Goal: Task Accomplishment & Management: Use online tool/utility

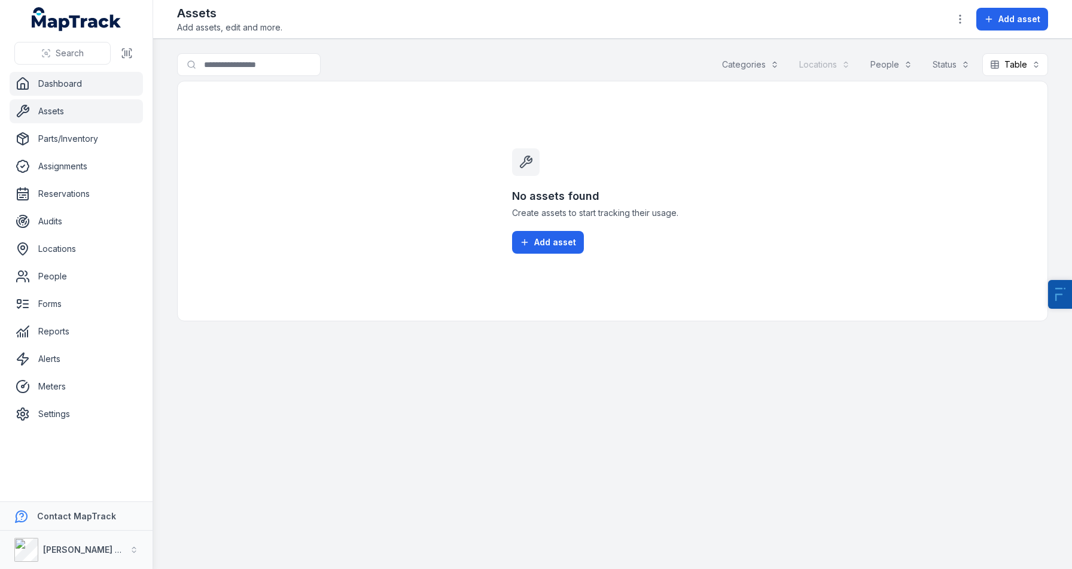
click at [88, 93] on link "Dashboard" at bounding box center [76, 84] width 133 height 24
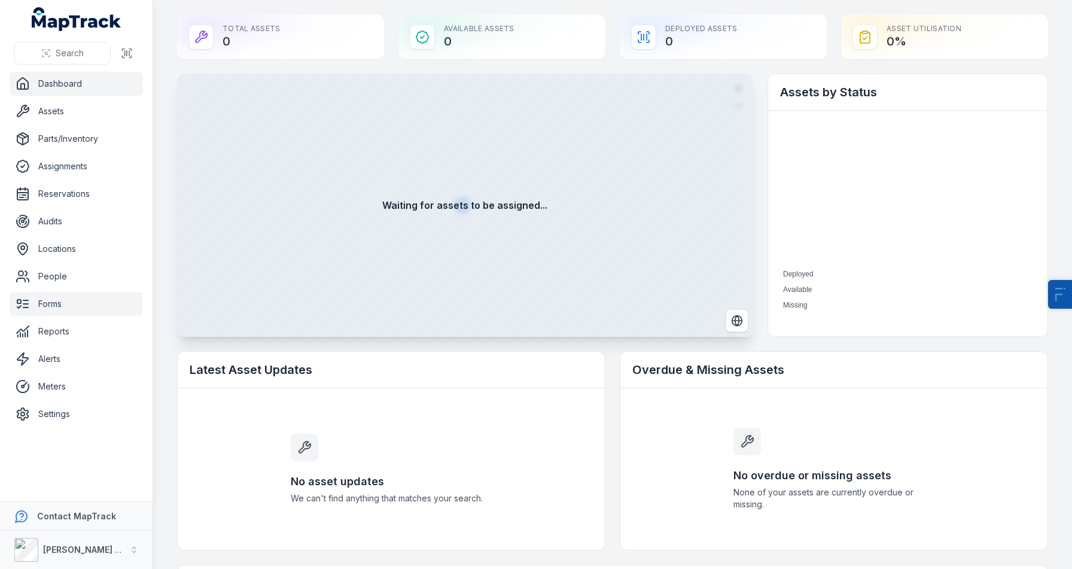
click at [36, 306] on link "Forms" at bounding box center [76, 304] width 133 height 24
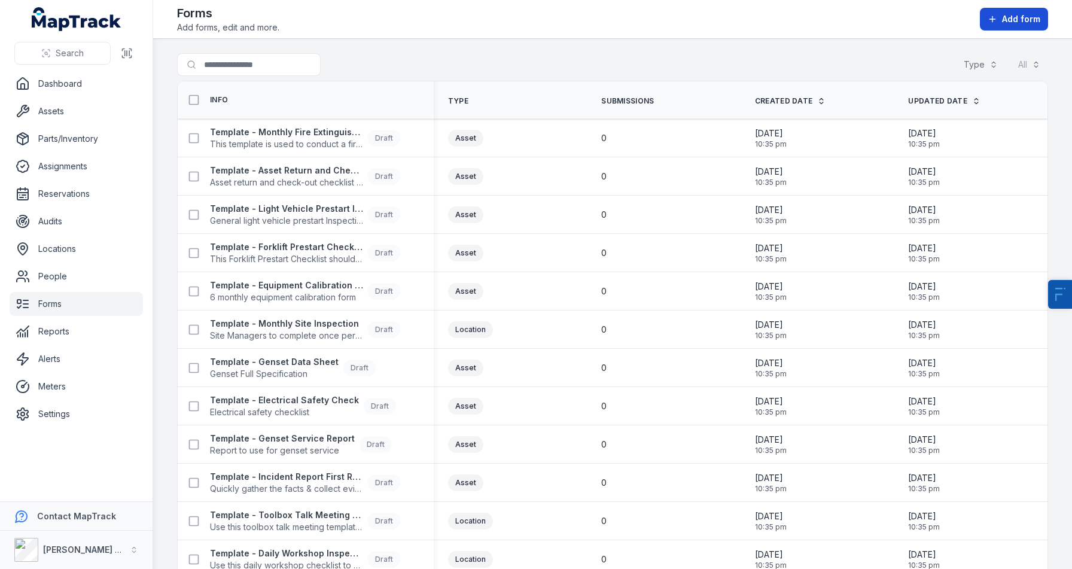
click at [1005, 13] on span "Add form" at bounding box center [1021, 19] width 38 height 12
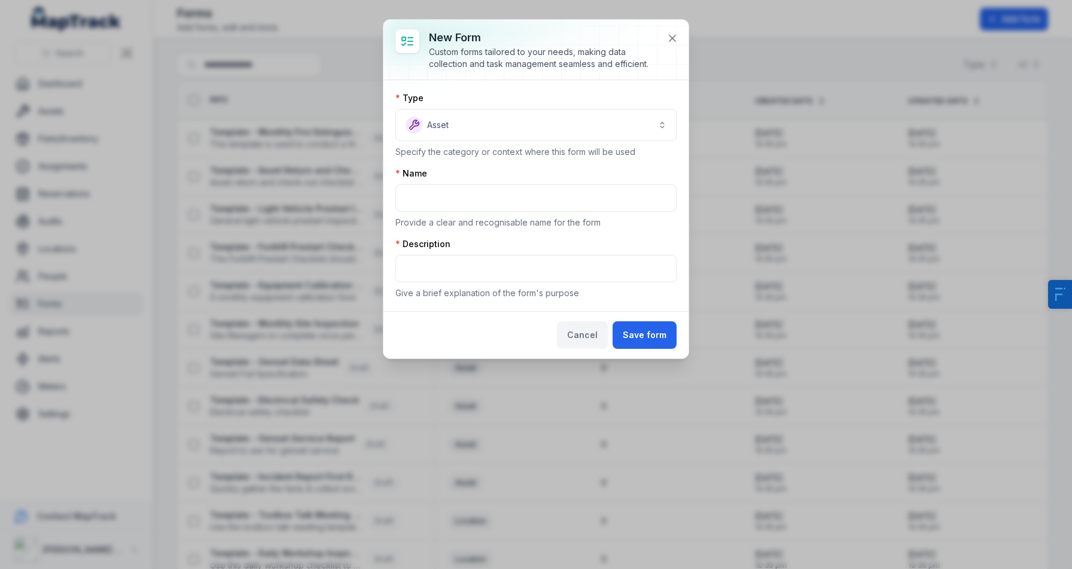
click at [605, 332] on button "Cancel" at bounding box center [582, 335] width 51 height 28
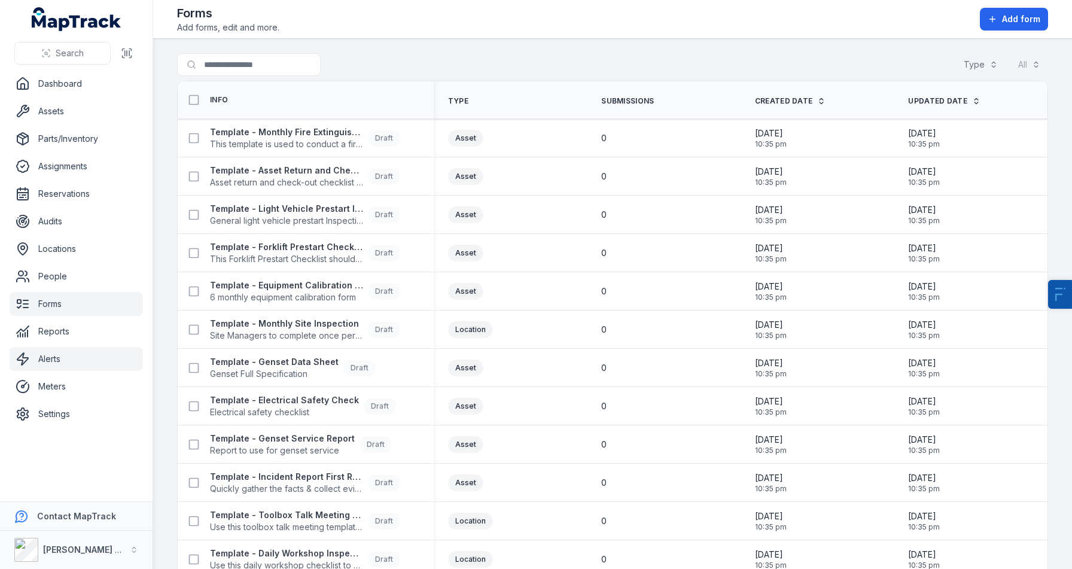
click at [57, 355] on link "Alerts" at bounding box center [76, 359] width 133 height 24
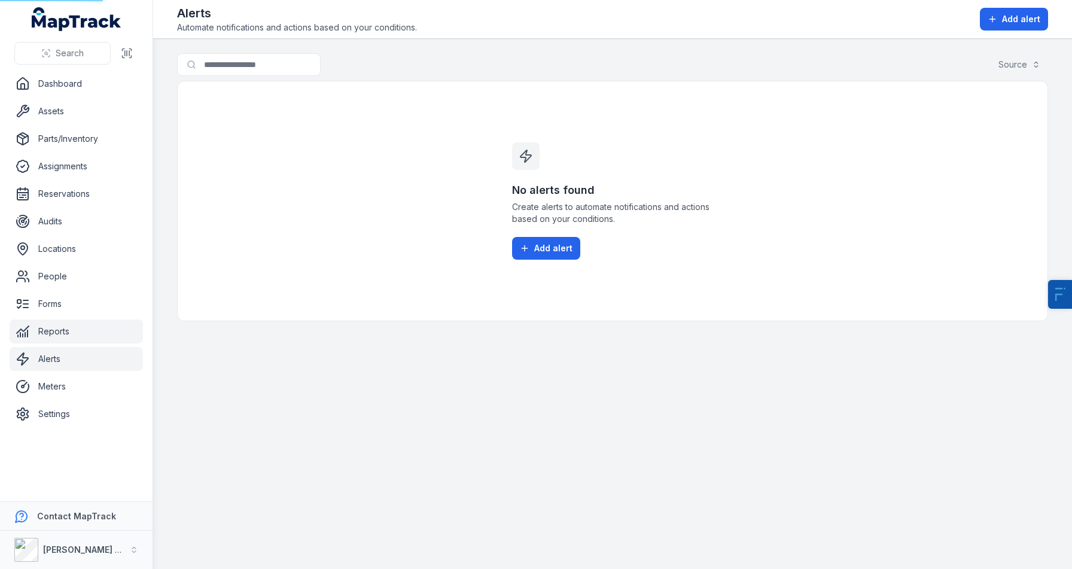
click at [48, 334] on link "Reports" at bounding box center [76, 331] width 133 height 24
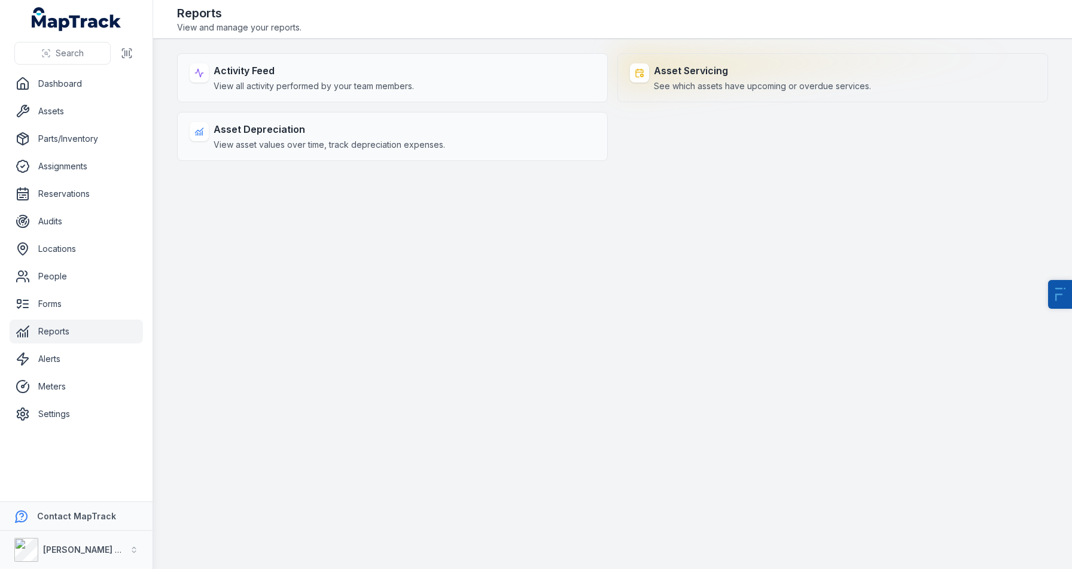
click at [745, 70] on strong "Asset Servicing" at bounding box center [762, 70] width 217 height 14
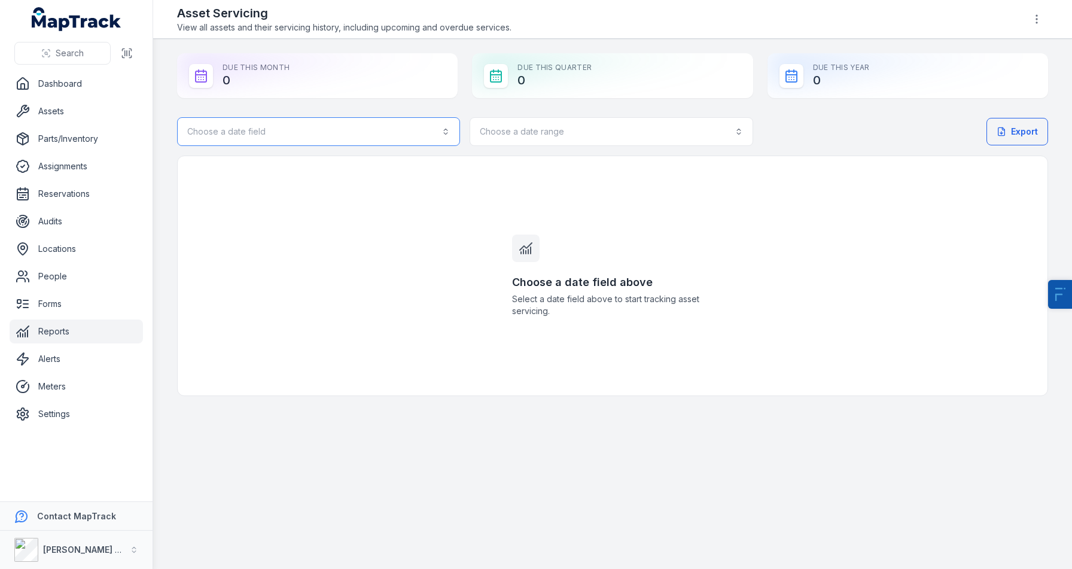
click at [335, 137] on button "Choose a date field" at bounding box center [318, 131] width 283 height 29
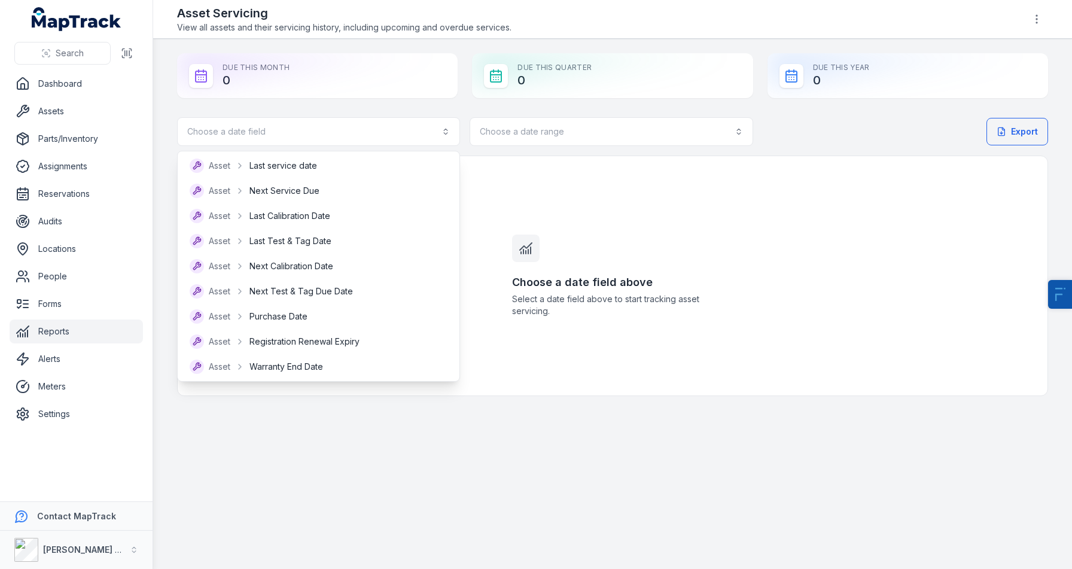
click at [280, 489] on main "Due This Month 0 Due This Quarter 0 Due This Year 0 Choose a date field Choose …" at bounding box center [612, 304] width 918 height 530
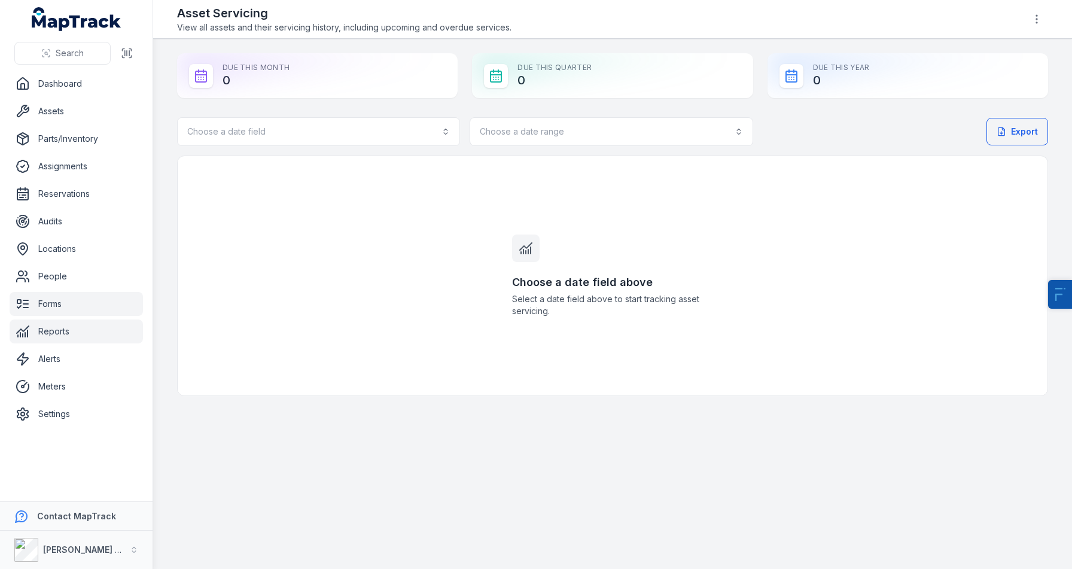
click at [51, 304] on link "Forms" at bounding box center [76, 304] width 133 height 24
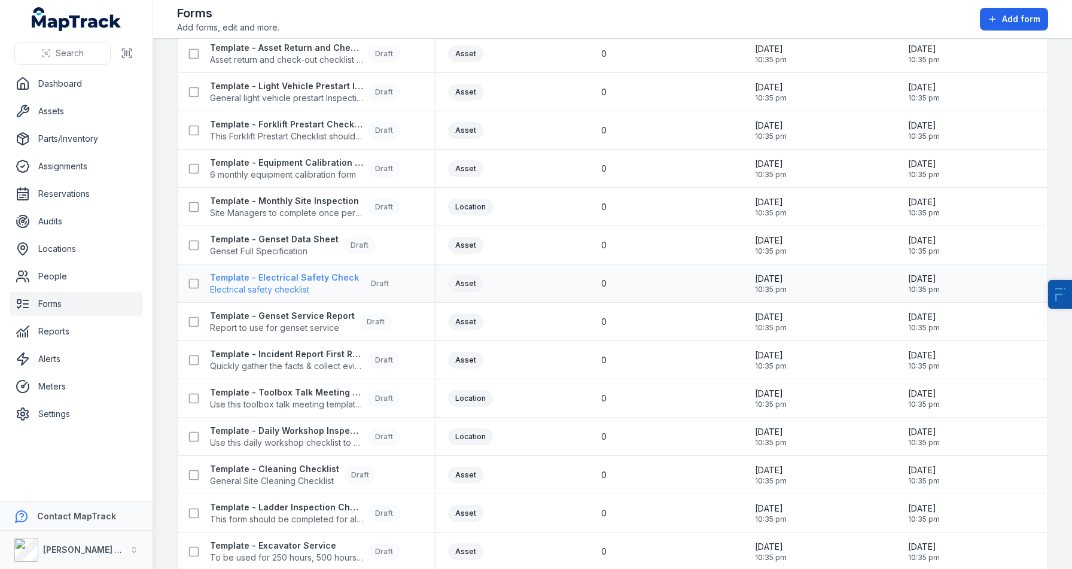
scroll to position [124, 0]
click at [68, 387] on link "Meters" at bounding box center [76, 386] width 133 height 24
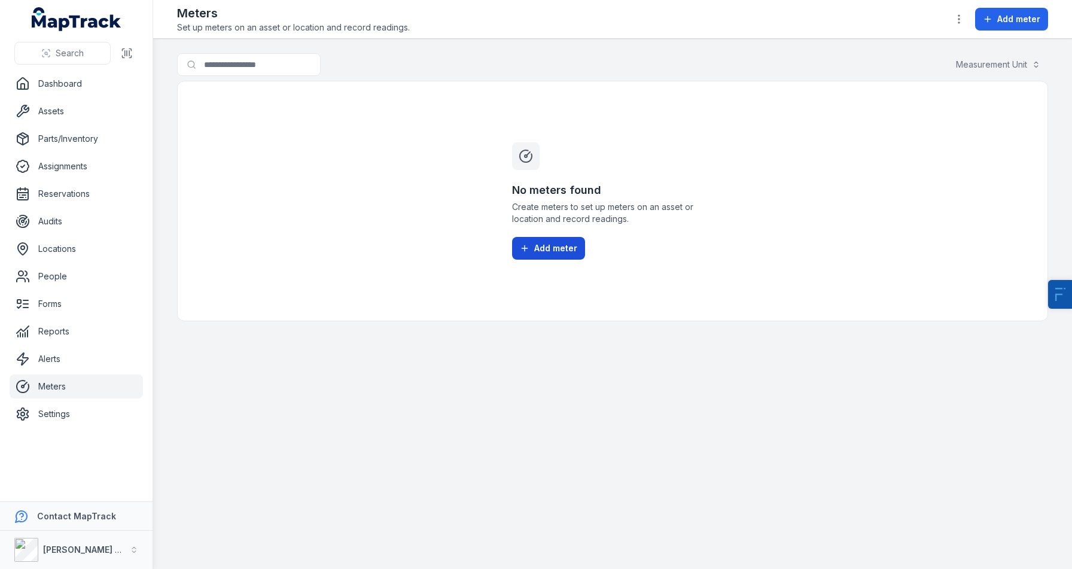
click at [530, 249] on button "Add meter" at bounding box center [548, 248] width 73 height 23
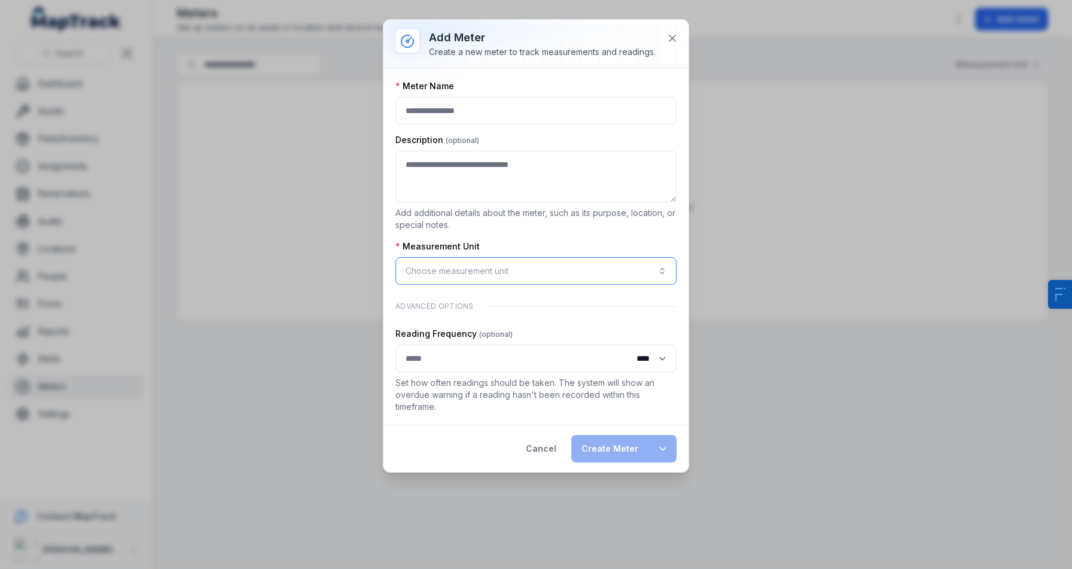
click at [467, 269] on button "Choose measurement unit" at bounding box center [535, 271] width 281 height 28
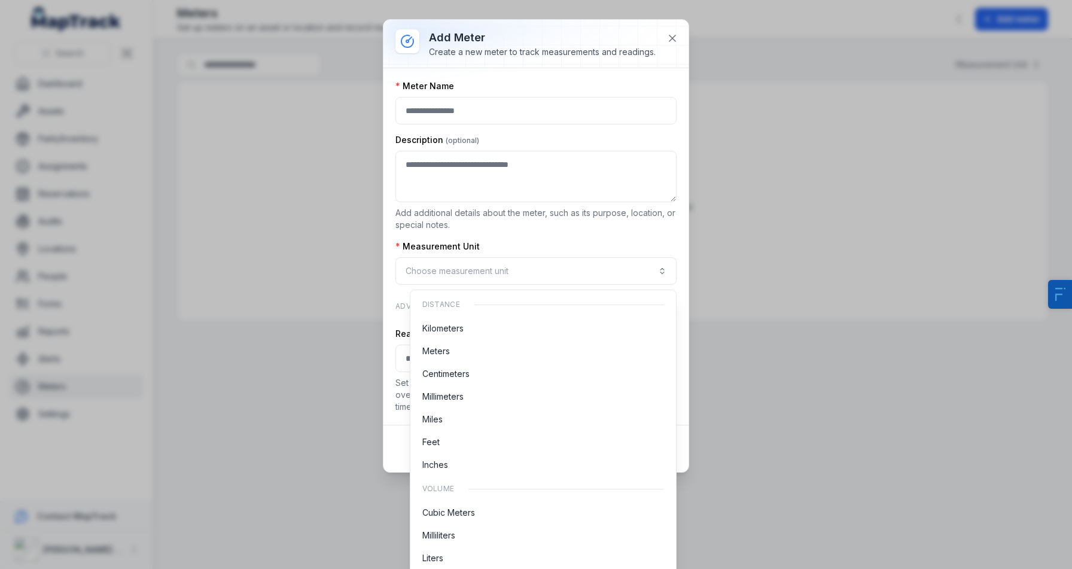
click at [497, 235] on div "Meter Name Description Add additional details about the meter, such as its purp…" at bounding box center [535, 246] width 281 height 332
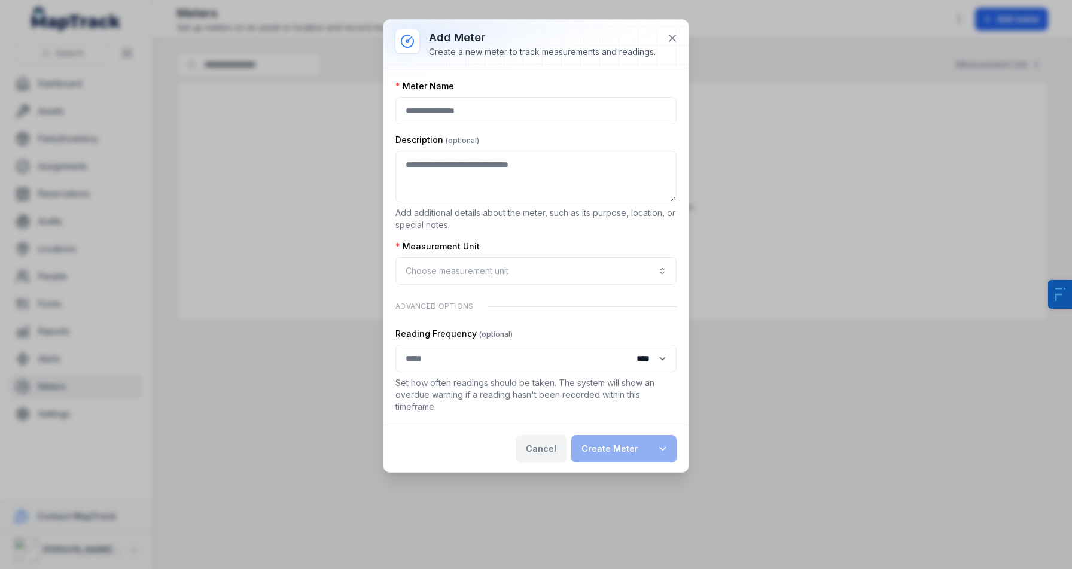
click at [546, 454] on button "Cancel" at bounding box center [540, 449] width 51 height 28
